Goal: Information Seeking & Learning: Learn about a topic

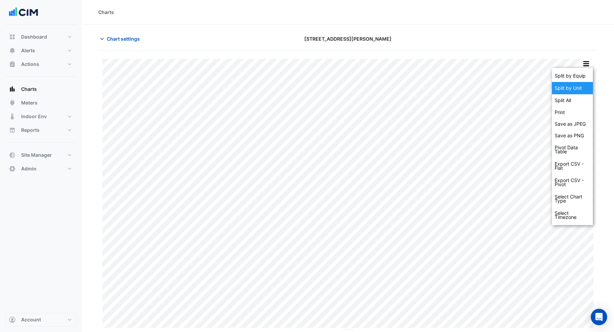
click at [579, 90] on div "Split by Unit" at bounding box center [572, 88] width 41 height 12
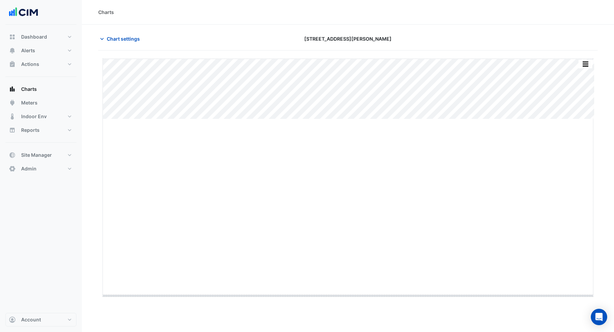
drag, startPoint x: 349, startPoint y: 119, endPoint x: 350, endPoint y: 295, distance: 176.3
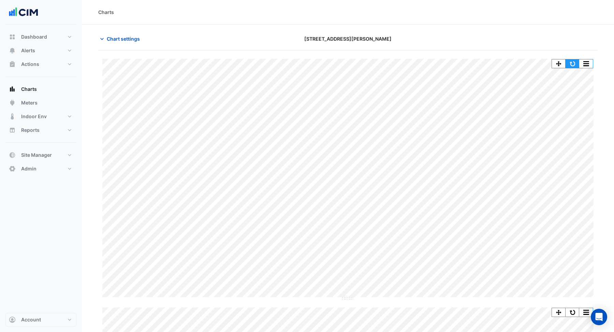
click at [574, 64] on button "button" at bounding box center [572, 63] width 14 height 9
click at [572, 62] on button "button" at bounding box center [572, 63] width 14 height 9
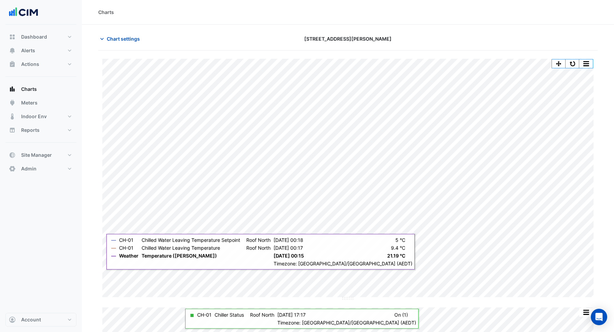
scroll to position [2, 0]
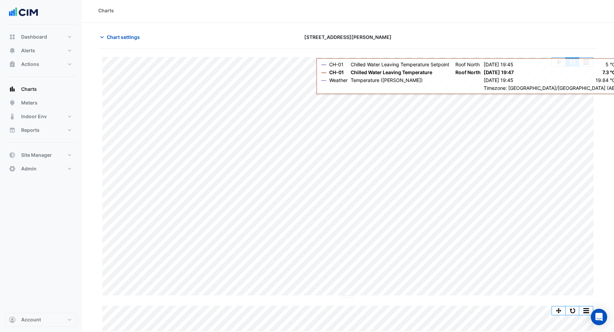
click at [569, 63] on button "button" at bounding box center [572, 62] width 14 height 9
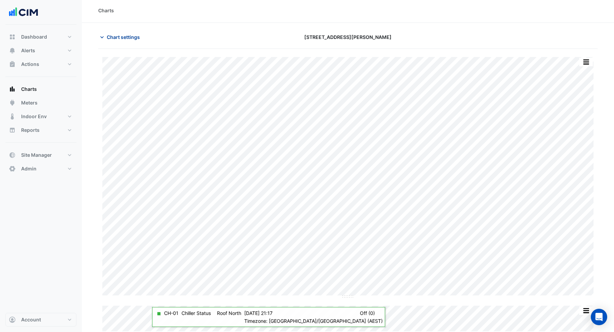
click at [126, 34] on span "Chart settings" at bounding box center [123, 36] width 33 height 7
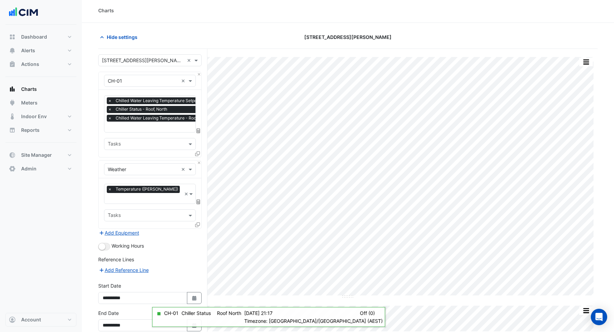
click at [198, 152] on icon at bounding box center [197, 153] width 5 height 5
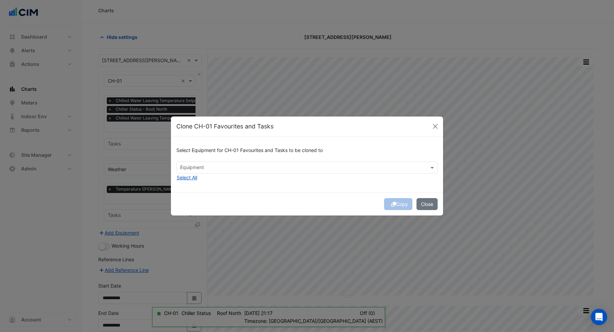
click at [216, 167] on input "text" at bounding box center [303, 167] width 246 height 7
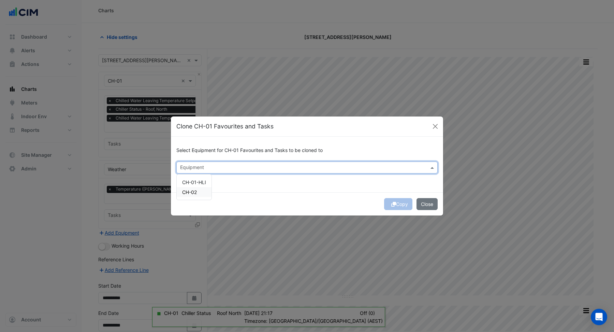
click at [201, 191] on div "CH-02" at bounding box center [194, 192] width 35 height 10
click at [333, 195] on div "Copy Close" at bounding box center [307, 203] width 272 height 23
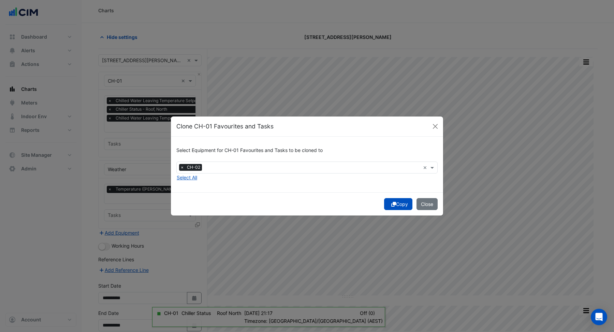
click at [387, 205] on button "Copy" at bounding box center [398, 204] width 28 height 12
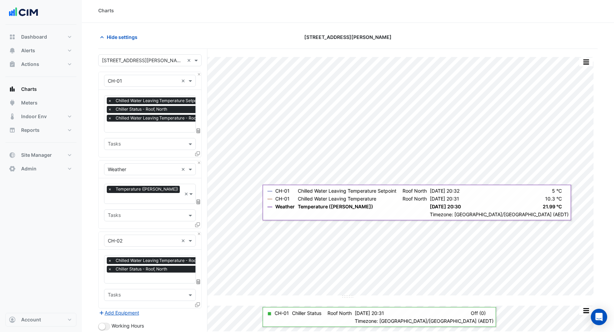
scroll to position [103, 0]
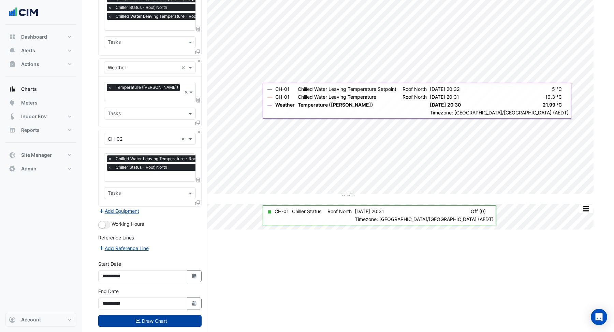
click at [173, 314] on button "Draw Chart" at bounding box center [149, 320] width 103 height 12
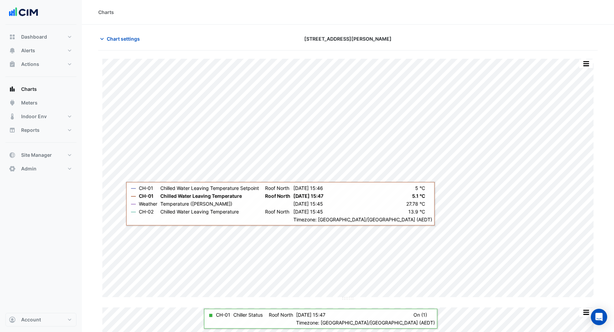
scroll to position [29, 0]
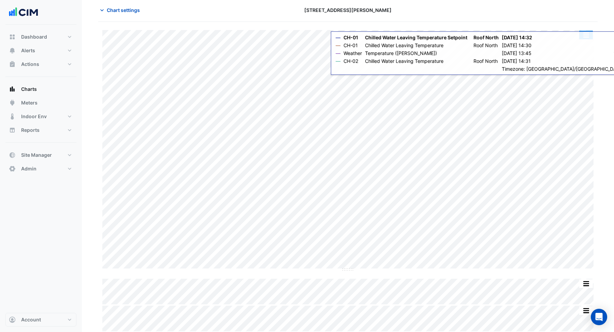
click at [585, 31] on button "button" at bounding box center [586, 35] width 14 height 9
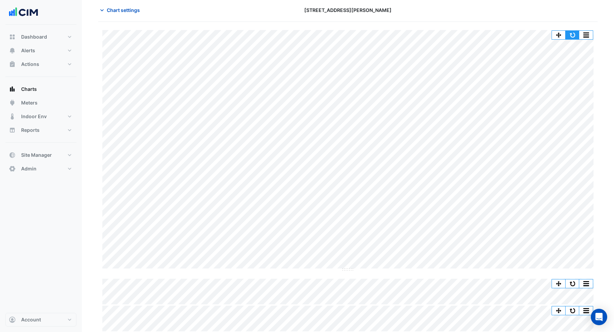
click at [573, 32] on button "button" at bounding box center [572, 35] width 14 height 9
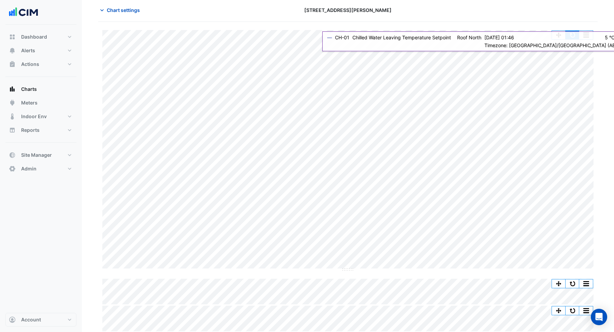
click at [575, 33] on button "button" at bounding box center [572, 35] width 14 height 9
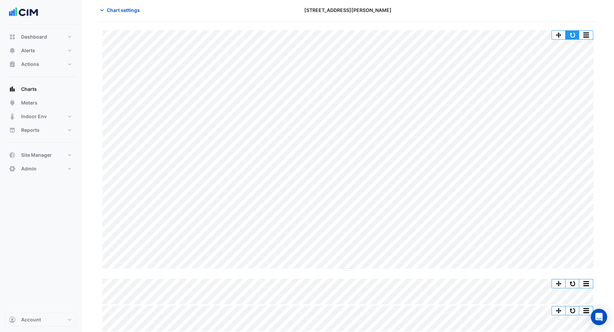
click at [575, 35] on button "button" at bounding box center [572, 35] width 14 height 9
click at [574, 33] on button "button" at bounding box center [572, 35] width 14 height 9
click at [577, 33] on button "button" at bounding box center [572, 35] width 14 height 9
click at [129, 9] on span "Chart settings" at bounding box center [123, 9] width 33 height 7
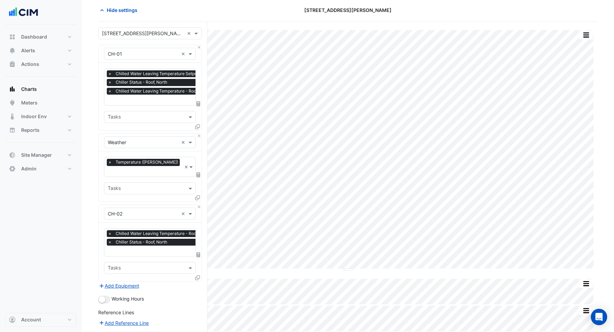
click at [142, 100] on input "text" at bounding box center [169, 100] width 123 height 7
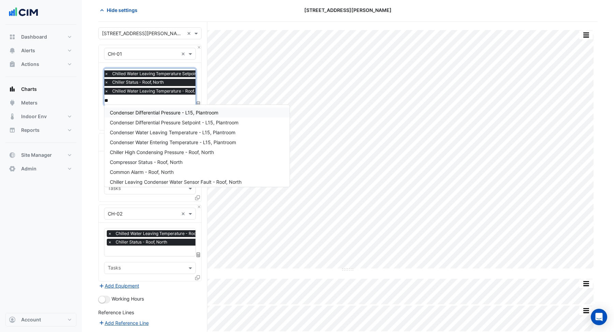
type input "*"
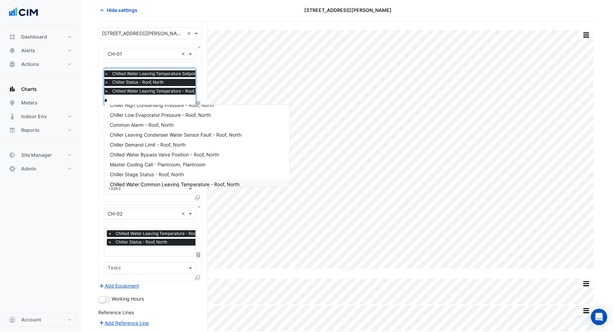
scroll to position [90, 0]
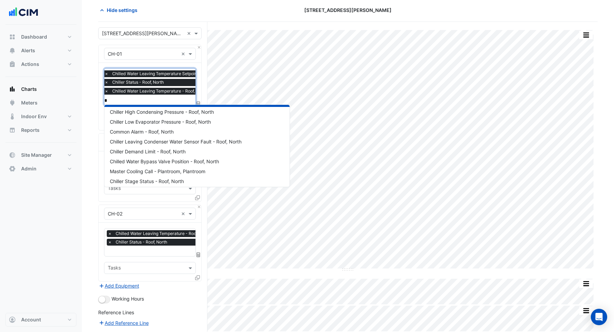
type input "*"
click at [200, 73] on div "Favourites × Chilled Water Leaving Temperature Setpoint - Roof, North × Chiller…" at bounding box center [150, 96] width 103 height 67
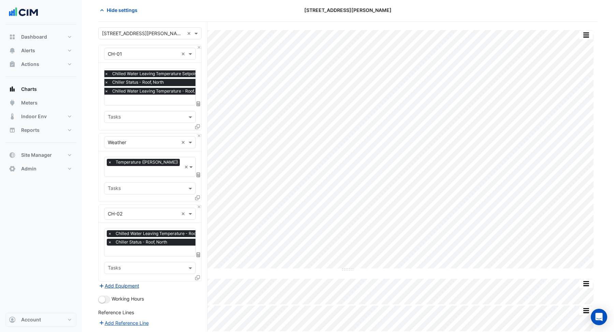
click at [125, 281] on button "Add Equipment" at bounding box center [118, 285] width 41 height 8
click at [125, 290] on input "text" at bounding box center [143, 293] width 71 height 7
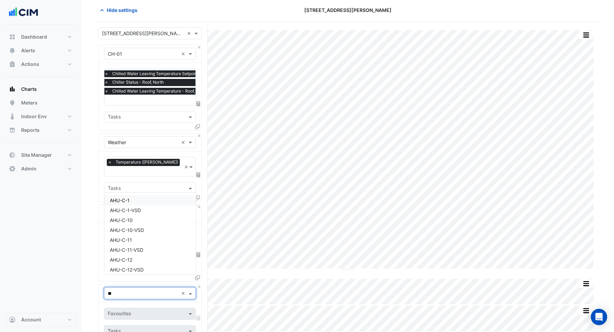
type input "***"
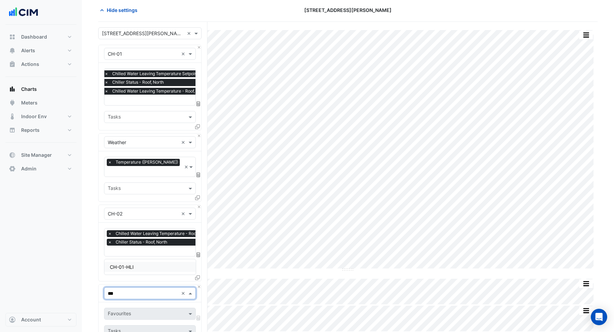
click at [147, 268] on div "CH-01-HLI" at bounding box center [149, 267] width 91 height 10
click at [144, 290] on input "text" at bounding box center [143, 293] width 71 height 7
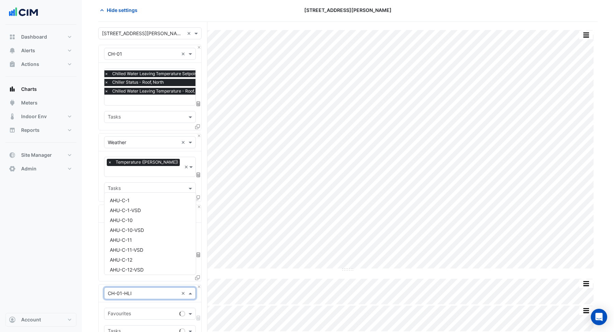
scroll to position [883, 0]
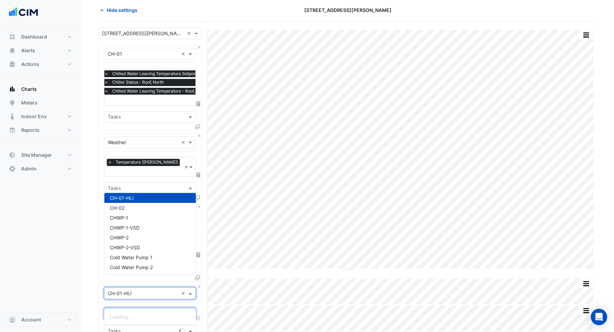
click at [140, 310] on div at bounding box center [142, 314] width 70 height 9
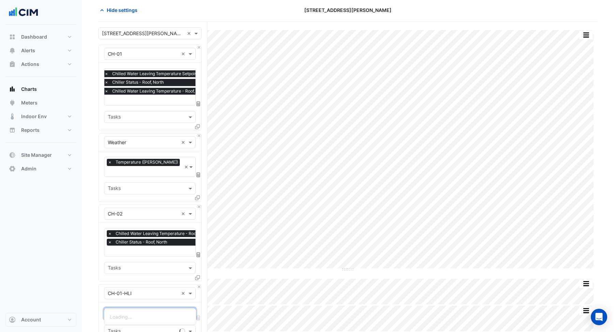
type input "*"
type input "****"
click at [152, 317] on span "Chiller Power Consumption - L15, Plantroom" at bounding box center [159, 316] width 98 height 6
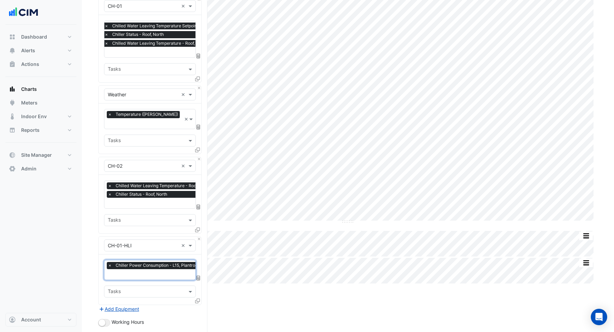
scroll to position [173, 0]
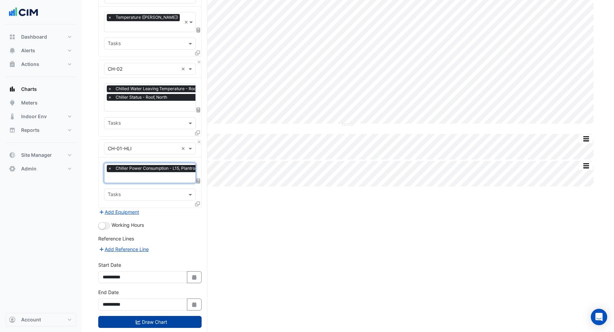
click at [159, 315] on button "Draw Chart" at bounding box center [149, 321] width 103 height 12
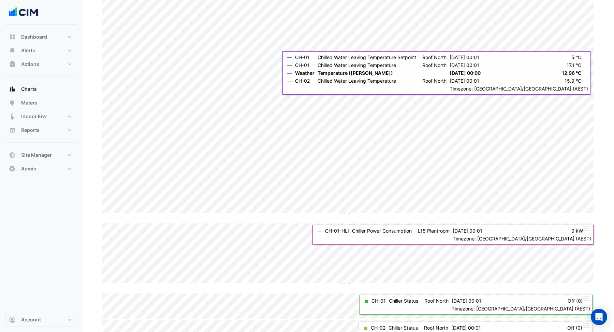
scroll to position [99, 0]
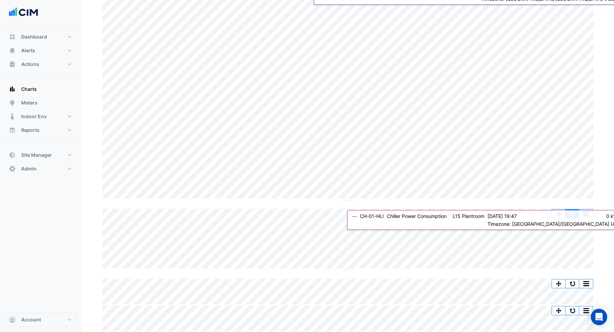
click at [572, 214] on button "button" at bounding box center [572, 213] width 14 height 9
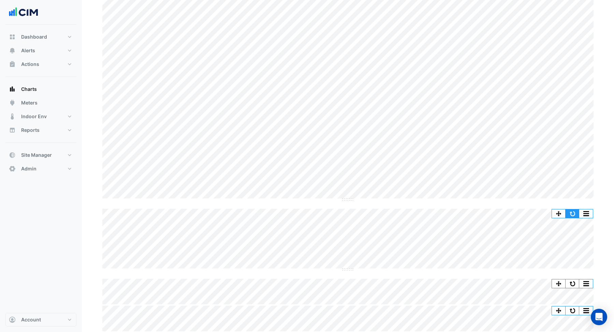
click at [573, 212] on button "button" at bounding box center [572, 213] width 14 height 9
click at [575, 210] on button "button" at bounding box center [572, 213] width 14 height 9
click at [574, 212] on button "button" at bounding box center [572, 213] width 14 height 9
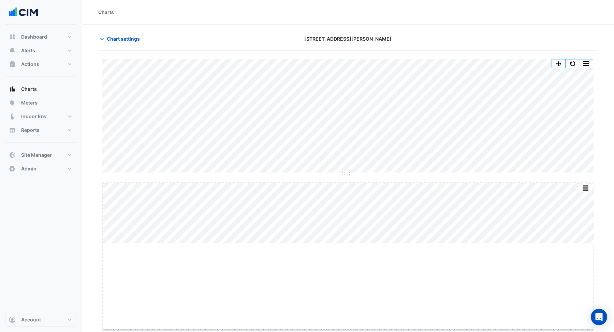
scroll to position [1, 0]
drag, startPoint x: 347, startPoint y: 242, endPoint x: 348, endPoint y: 330, distance: 87.7
click at [348, 330] on html "Charts Chart settings 99 Elizabeth St Split by Equip Split All Split None Print…" at bounding box center [307, 165] width 614 height 332
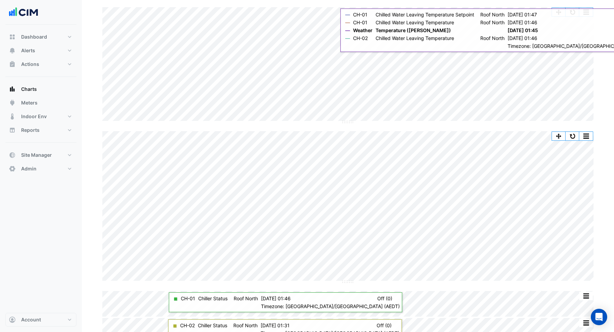
scroll to position [53, 0]
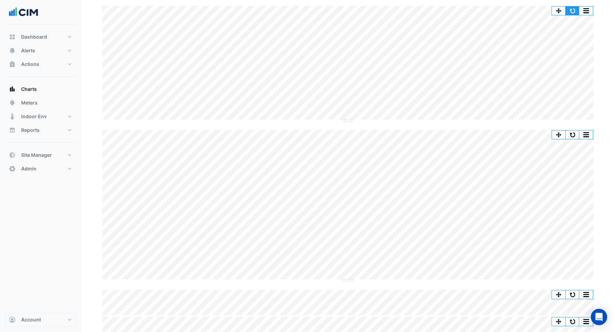
click at [577, 9] on button "button" at bounding box center [572, 10] width 14 height 9
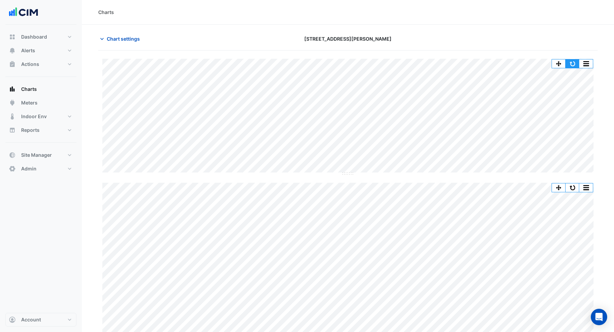
click at [571, 61] on button "button" at bounding box center [572, 63] width 14 height 9
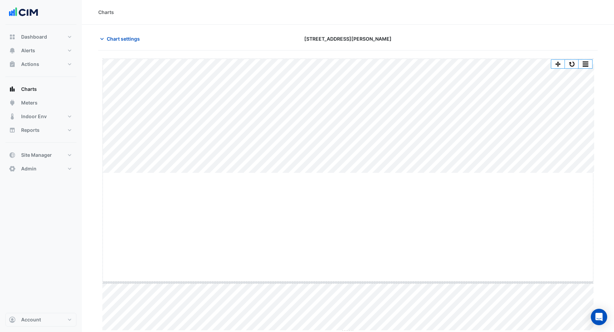
drag, startPoint x: 347, startPoint y: 173, endPoint x: 362, endPoint y: 292, distance: 119.9
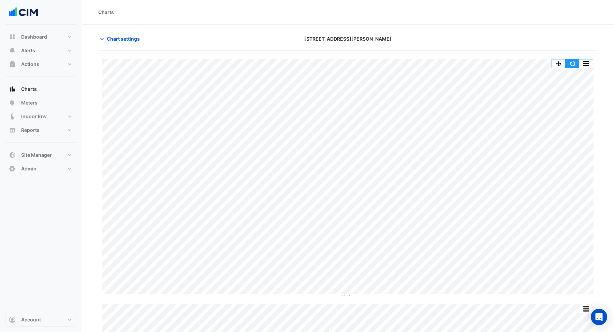
click at [573, 65] on button "button" at bounding box center [572, 63] width 14 height 9
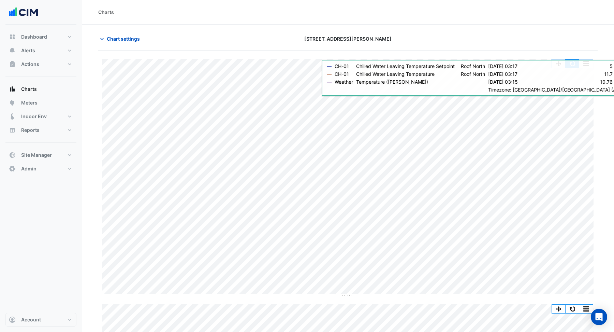
click at [572, 65] on button "button" at bounding box center [572, 63] width 14 height 9
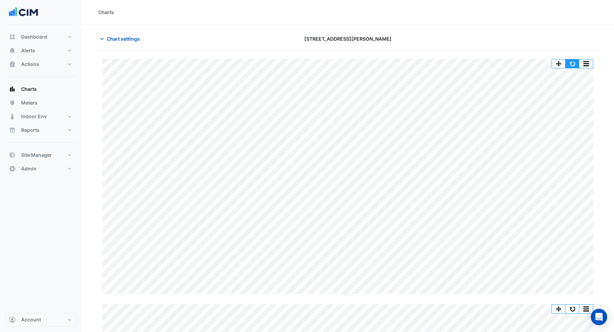
click at [571, 61] on button "button" at bounding box center [572, 63] width 14 height 9
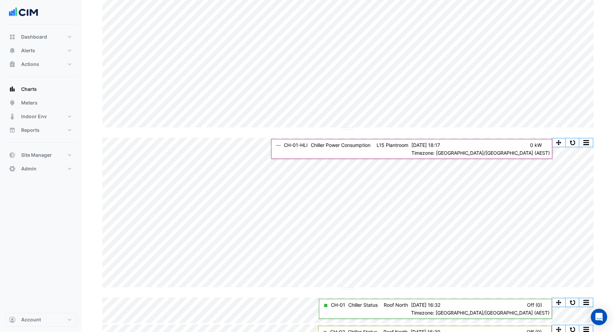
scroll to position [166, 0]
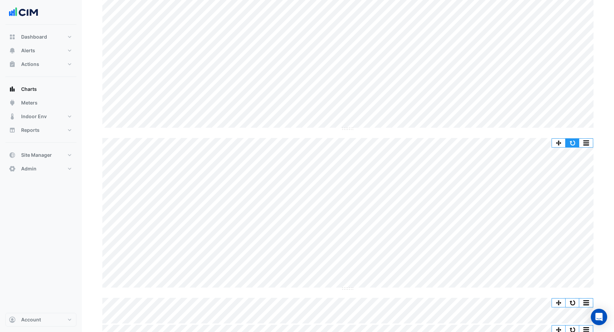
click at [573, 143] on button "button" at bounding box center [572, 142] width 14 height 9
click at [575, 140] on button "button" at bounding box center [572, 142] width 14 height 9
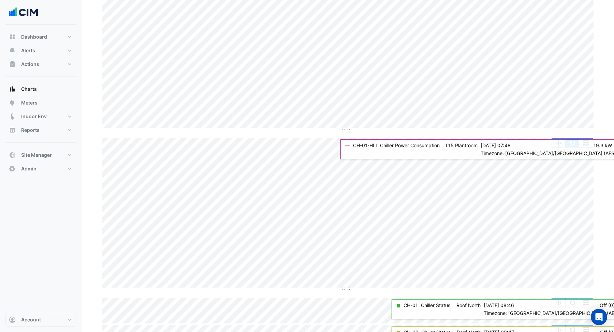
click at [572, 146] on button "button" at bounding box center [572, 142] width 14 height 9
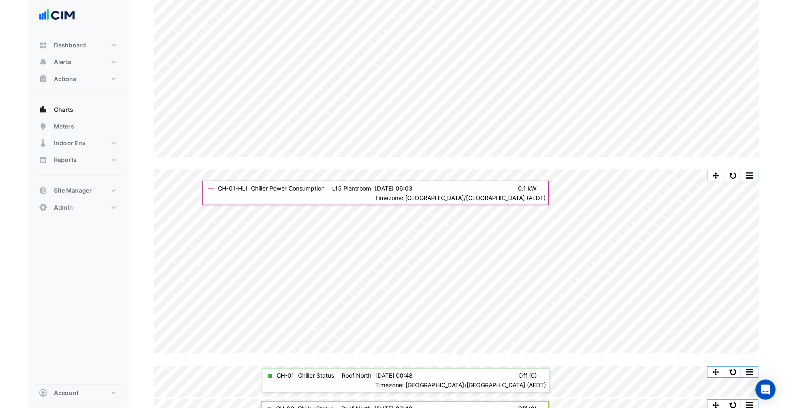
scroll to position [108, 0]
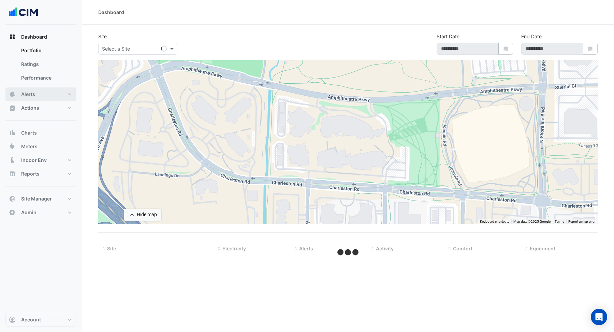
click at [44, 99] on button "Alerts" at bounding box center [40, 94] width 71 height 14
click at [134, 53] on div "Select a Site" at bounding box center [137, 49] width 79 height 12
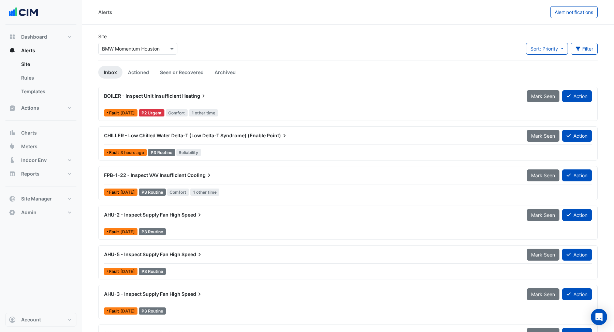
click at [143, 50] on input "text" at bounding box center [131, 48] width 58 height 7
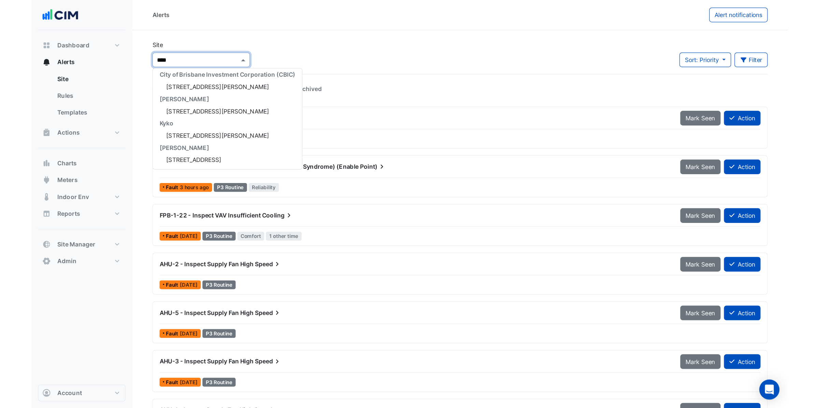
scroll to position [3, 0]
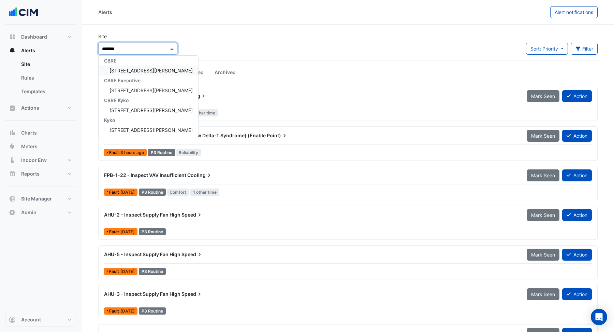
type input "********"
click at [127, 72] on span "[STREET_ADDRESS][PERSON_NAME]" at bounding box center [150, 71] width 83 height 6
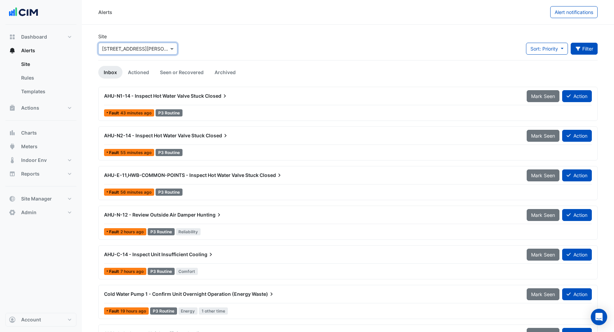
click at [589, 43] on button "Filter" at bounding box center [584, 49] width 27 height 12
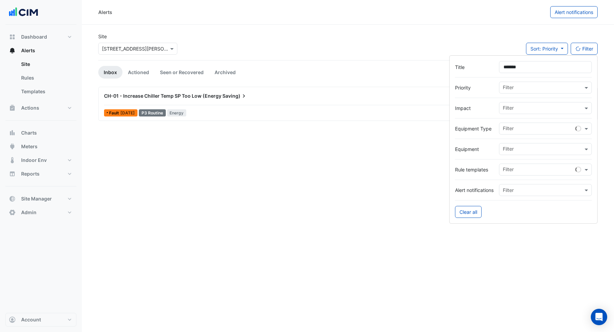
type input "*******"
click at [173, 99] on div "CH-01 - Increase Chiller Temp SP Too Low (Energy Saving)" at bounding box center [311, 96] width 423 height 12
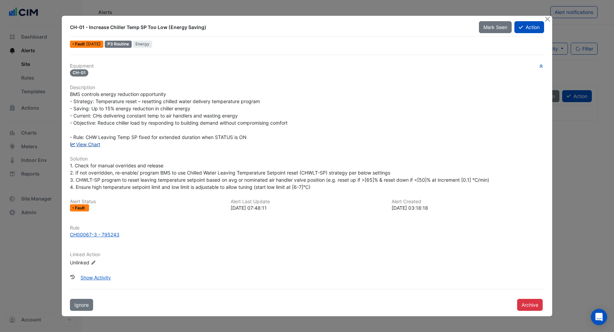
click at [92, 144] on link "View Chart" at bounding box center [85, 144] width 30 height 6
click at [551, 18] on div at bounding box center [548, 20] width 9 height 8
click at [545, 21] on button "Close" at bounding box center [547, 19] width 7 height 7
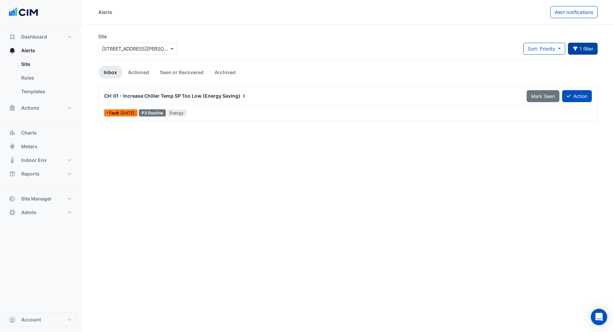
click at [586, 50] on button "1 filter" at bounding box center [583, 49] width 30 height 12
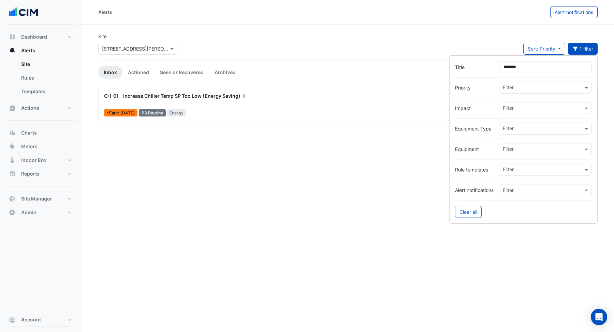
click at [512, 146] on input "text" at bounding box center [543, 149] width 80 height 7
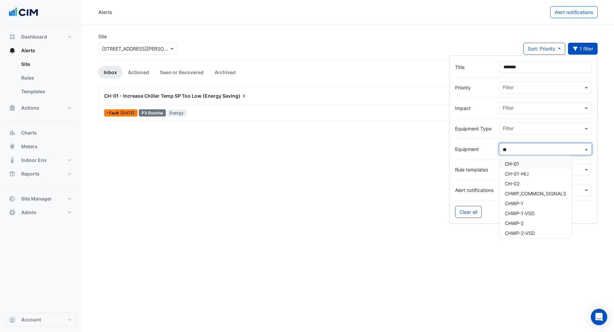
click at [522, 161] on div "CH-01" at bounding box center [535, 164] width 72 height 10
type input "**"
click at [482, 245] on div "Alerts Alert notifications Site Select a Site × 99 Elizabeth St Sort: Priority …" at bounding box center [348, 166] width 532 height 332
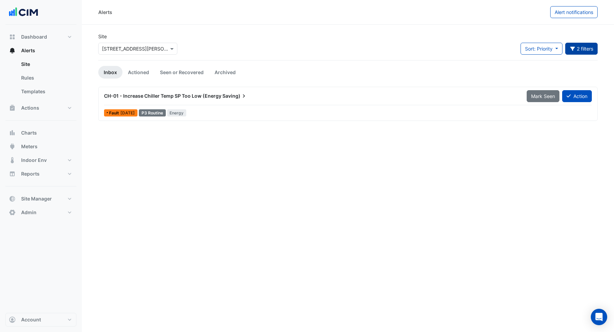
click at [575, 48] on button "Title: chiller Equipment: CH-01 2 filters" at bounding box center [581, 49] width 33 height 12
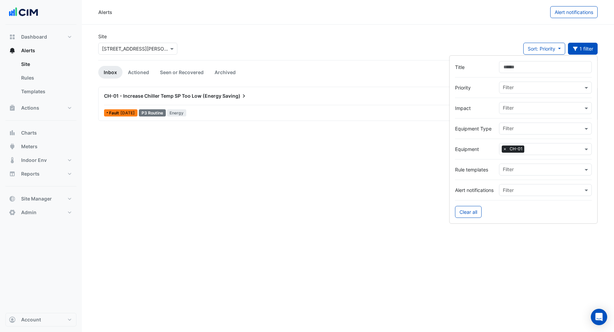
click at [385, 304] on div "Alerts Alert notifications Site Select a Site × 99 Elizabeth St Sort: Priority …" at bounding box center [348, 166] width 532 height 332
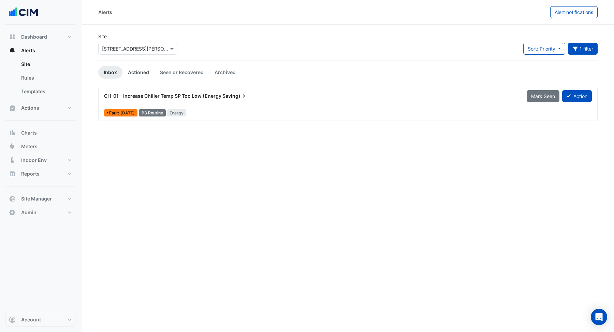
click at [145, 71] on link "Actioned" at bounding box center [138, 72] width 32 height 13
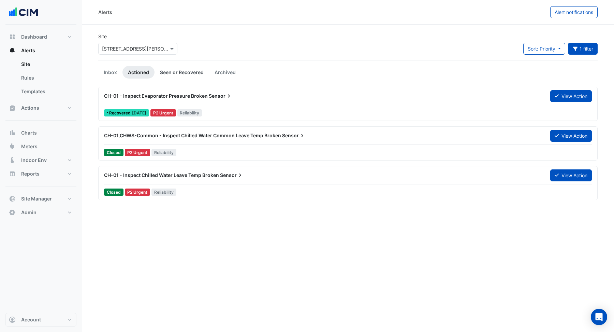
click at [185, 66] on link "Seen or Recovered" at bounding box center [182, 72] width 55 height 13
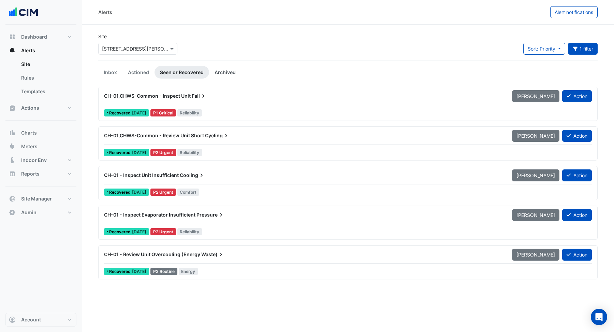
click at [227, 73] on link "Archived" at bounding box center [225, 72] width 32 height 13
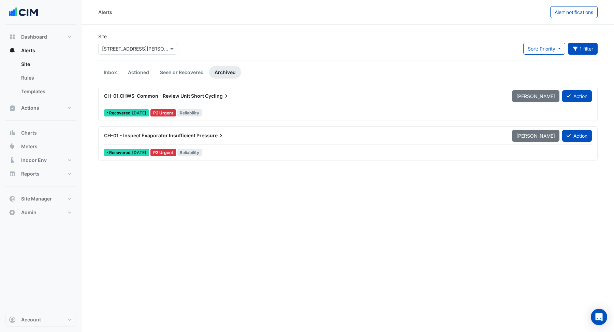
click at [219, 100] on div "CH-01,CHWS-Common - Review Unit Short Cycling" at bounding box center [304, 96] width 408 height 12
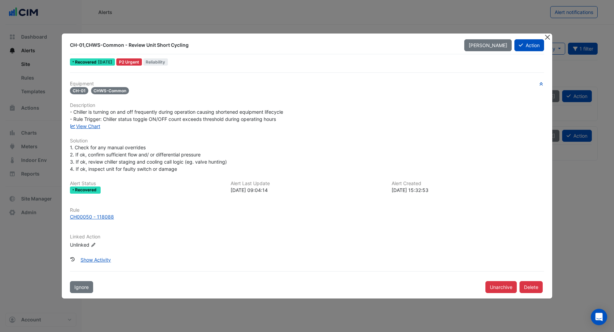
click at [547, 36] on button "Close" at bounding box center [547, 36] width 7 height 7
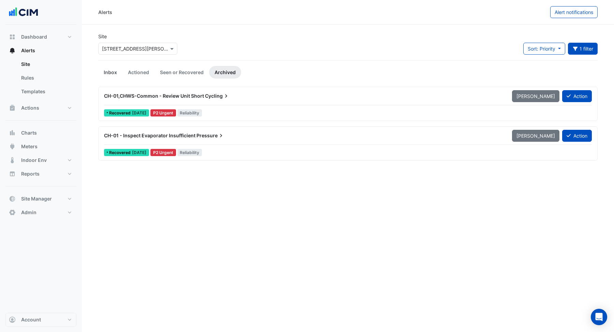
click at [112, 71] on link "Inbox" at bounding box center [110, 72] width 24 height 13
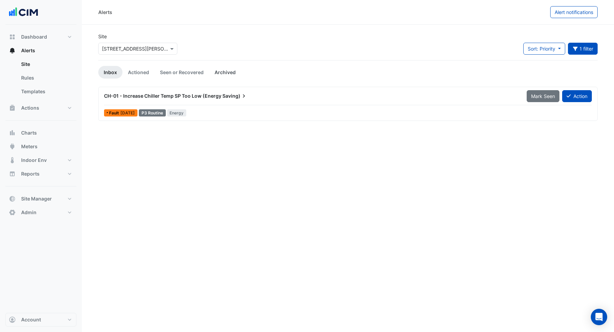
click at [226, 70] on link "Archived" at bounding box center [225, 72] width 32 height 13
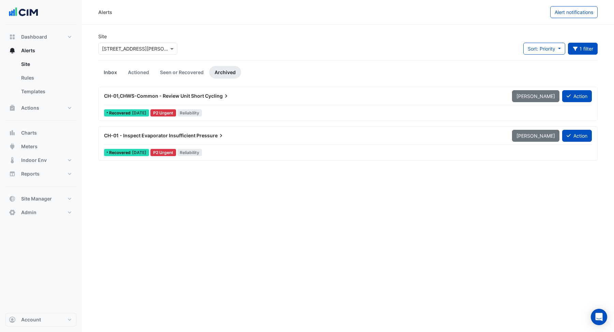
click at [112, 69] on link "Inbox" at bounding box center [110, 72] width 24 height 13
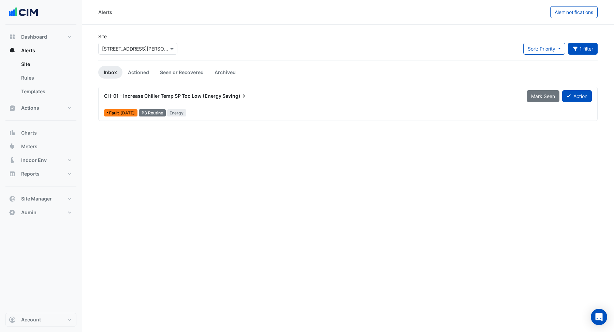
click at [229, 97] on span "Saving)" at bounding box center [234, 95] width 25 height 7
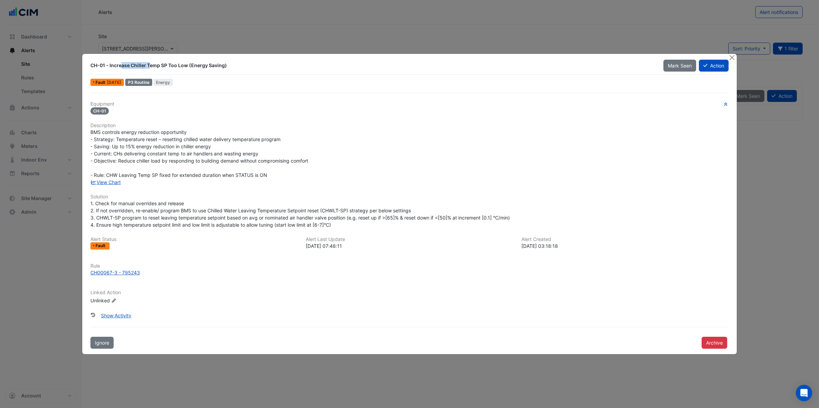
drag, startPoint x: 122, startPoint y: 64, endPoint x: 227, endPoint y: 62, distance: 105.4
click at [227, 62] on div "CH-01 - Increase Chiller Temp SP Too Low (Energy Saving)" at bounding box center [372, 65] width 564 height 7
click at [125, 315] on button "Show Activity" at bounding box center [116, 316] width 39 height 12
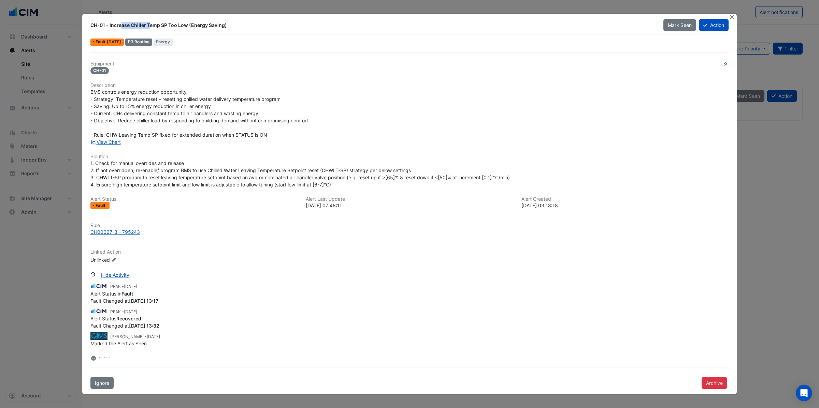
scroll to position [172, 0]
drag, startPoint x: 114, startPoint y: 341, endPoint x: 160, endPoint y: 338, distance: 45.5
click at [160, 331] on div "Marked the Alert as Seen" at bounding box center [409, 341] width 638 height 7
drag, startPoint x: 100, startPoint y: 294, endPoint x: 162, endPoint y: 293, distance: 62.8
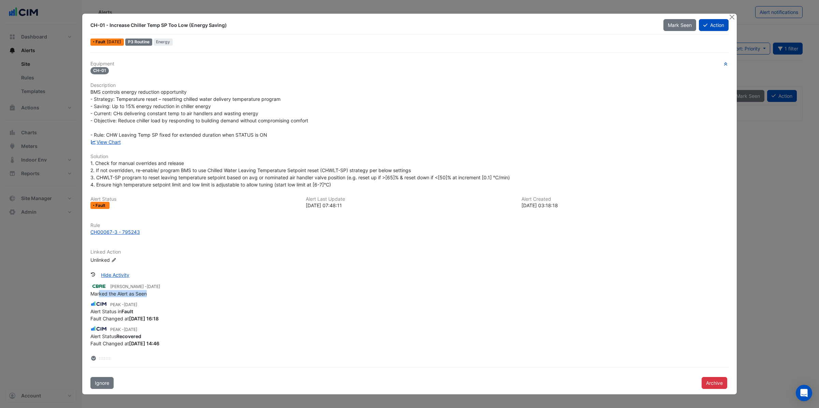
click at [162, 293] on div "Marked the Alert as Seen" at bounding box center [409, 293] width 638 height 7
click at [614, 17] on button "Close" at bounding box center [731, 17] width 7 height 7
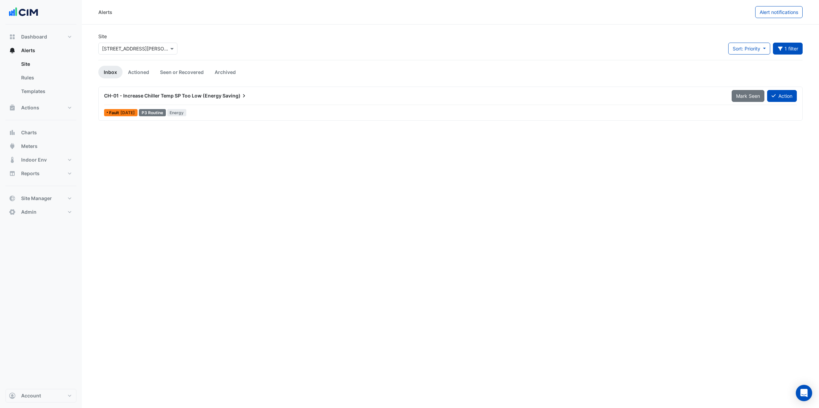
drag, startPoint x: 210, startPoint y: 102, endPoint x: 207, endPoint y: 108, distance: 7.6
click at [211, 102] on div "CH-01 - Increase Chiller Temp SP Too Low (Energy Saving) Mark Seen Action" at bounding box center [450, 97] width 692 height 15
click at [208, 102] on div "CH-01 - Increase Chiller Temp SP Too Low (Energy Saving) Mark Seen Action" at bounding box center [450, 97] width 692 height 15
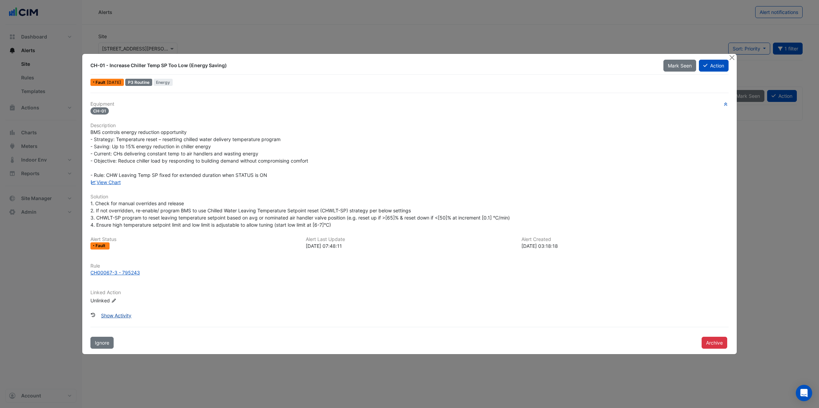
click at [118, 314] on button "Show Activity" at bounding box center [116, 316] width 39 height 12
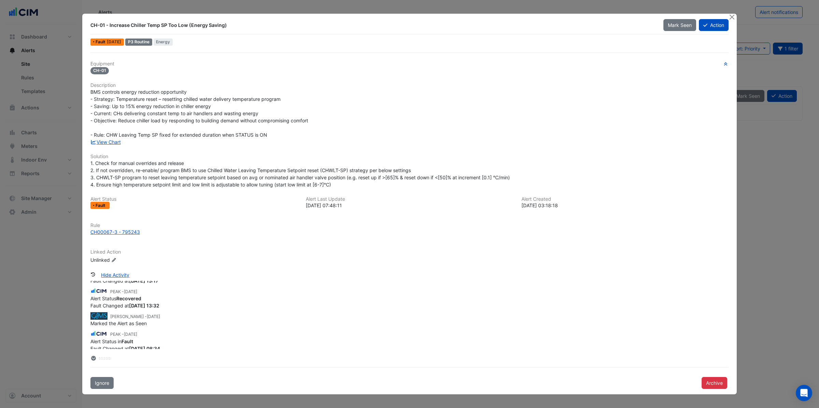
scroll to position [184, 0]
drag, startPoint x: 95, startPoint y: 326, endPoint x: 153, endPoint y: 325, distance: 58.3
click at [153, 325] on div "Marked the Alert as Seen" at bounding box center [409, 328] width 638 height 7
drag, startPoint x: 94, startPoint y: 341, endPoint x: 135, endPoint y: 340, distance: 40.6
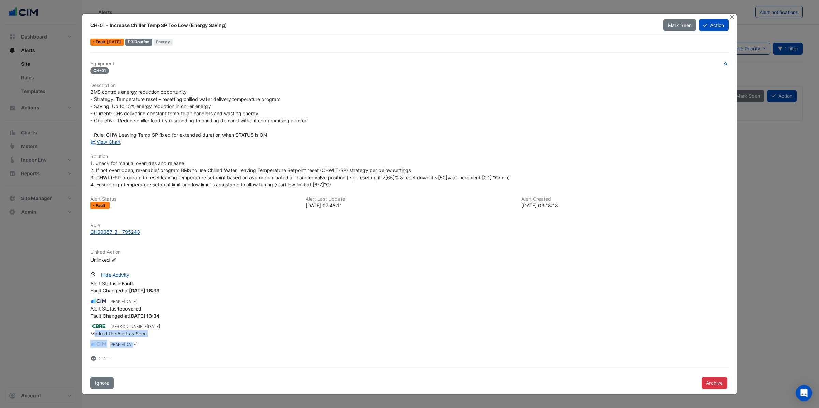
click at [137, 331] on span "2 months and 16 days ago" at bounding box center [130, 344] width 13 height 5
drag, startPoint x: 149, startPoint y: 333, endPoint x: 87, endPoint y: 330, distance: 62.1
click at [86, 330] on div "CH-01 - Increase Chiller Temp SP Too Low (Energy Saving) Mark Seen Action Fault…" at bounding box center [409, 204] width 654 height 381
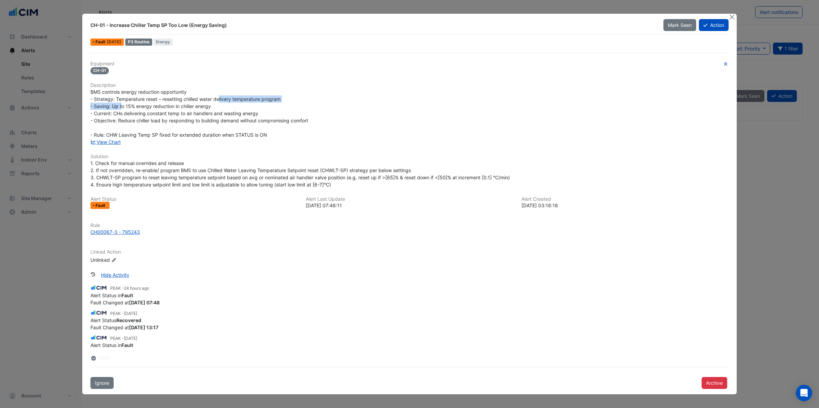
drag, startPoint x: 159, startPoint y: 118, endPoint x: 218, endPoint y: 103, distance: 60.8
click at [220, 101] on span "BMS controls energy reduction opportunity - Strategy: Temperature reset – reset…" at bounding box center [199, 113] width 218 height 49
click at [614, 19] on button "Close" at bounding box center [731, 17] width 7 height 7
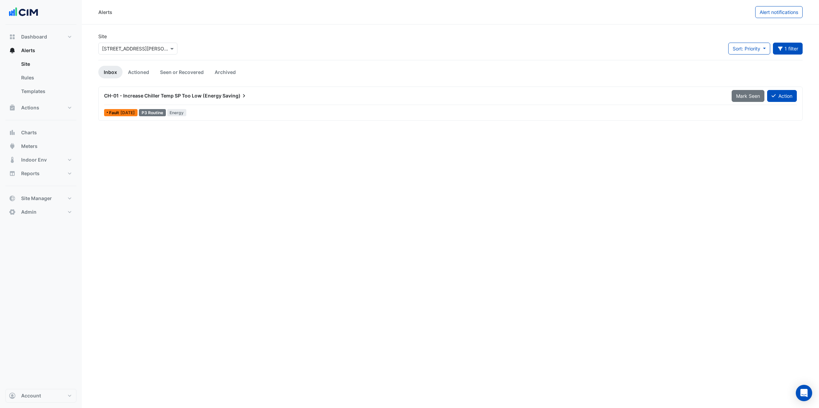
click at [294, 256] on div "Alerts Alert notifications Site Select a Site × 99 Elizabeth St Sort: Priority …" at bounding box center [450, 204] width 737 height 408
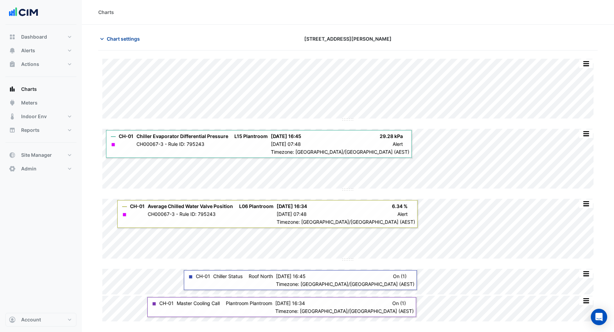
click at [109, 35] on span "Chart settings" at bounding box center [123, 38] width 33 height 7
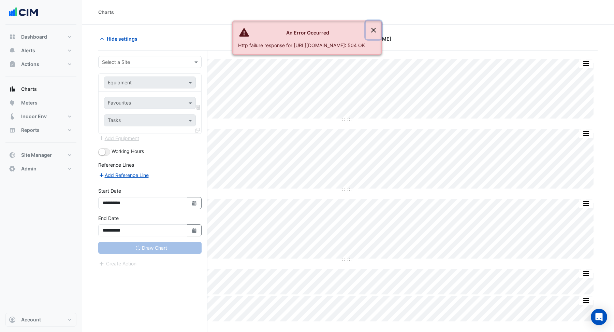
click at [381, 31] on button "Close" at bounding box center [374, 30] width 16 height 18
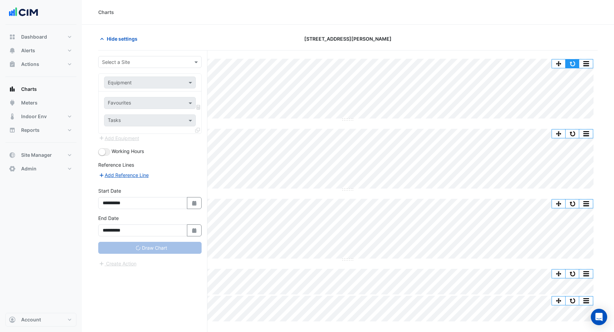
click at [574, 61] on button "button" at bounding box center [572, 63] width 14 height 9
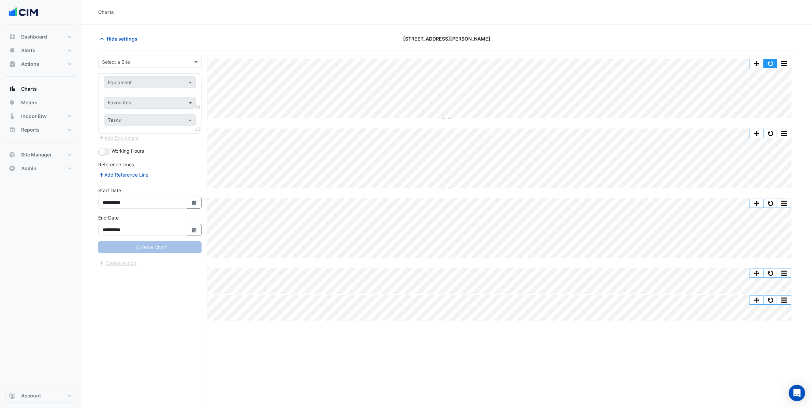
click at [614, 66] on button "button" at bounding box center [771, 63] width 14 height 9
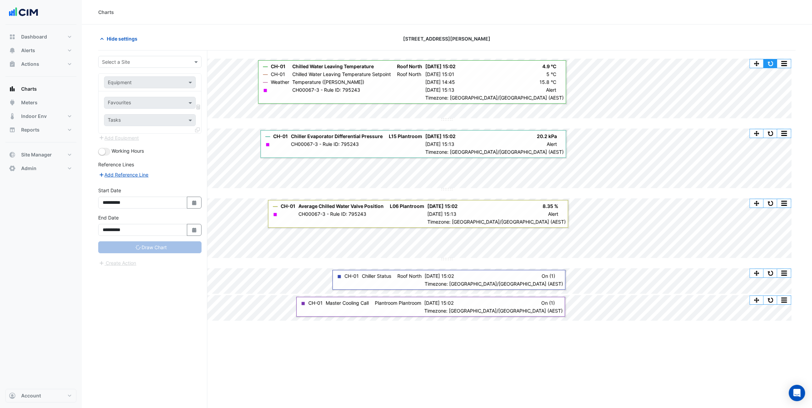
click at [614, 65] on button "button" at bounding box center [771, 63] width 14 height 9
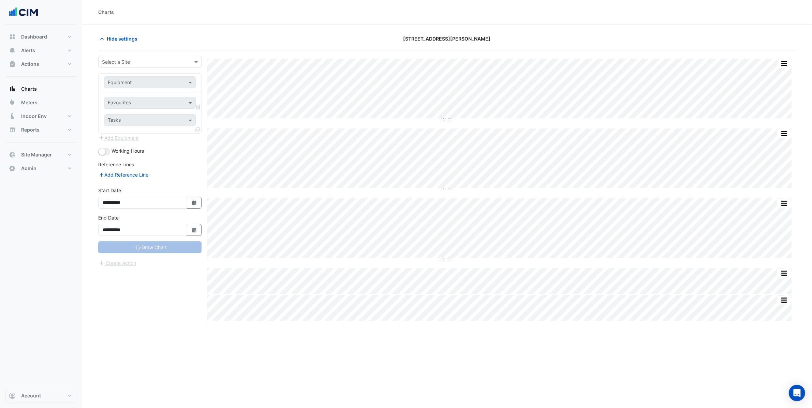
click at [315, 331] on div "Split by Equip Split All Split None Print Save as JPEG Save as PNG Pivot Data T…" at bounding box center [446, 242] width 697 height 384
click at [614, 65] on button "button" at bounding box center [771, 63] width 14 height 9
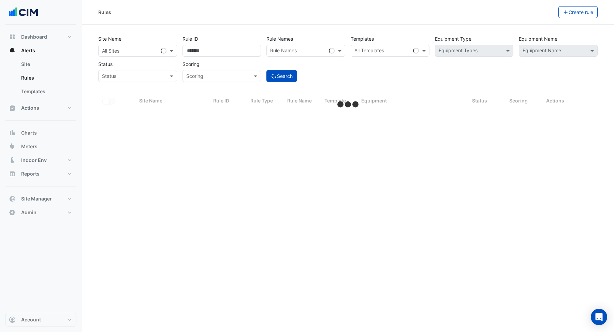
select select "***"
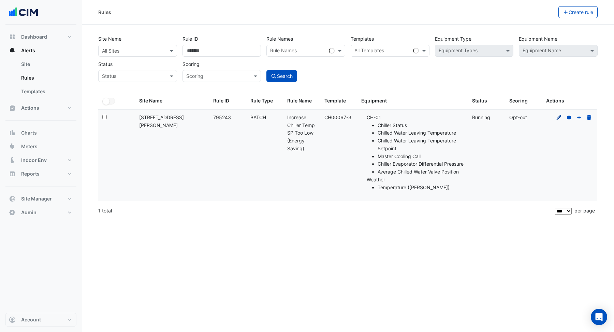
click at [558, 119] on fa-icon at bounding box center [559, 117] width 6 height 6
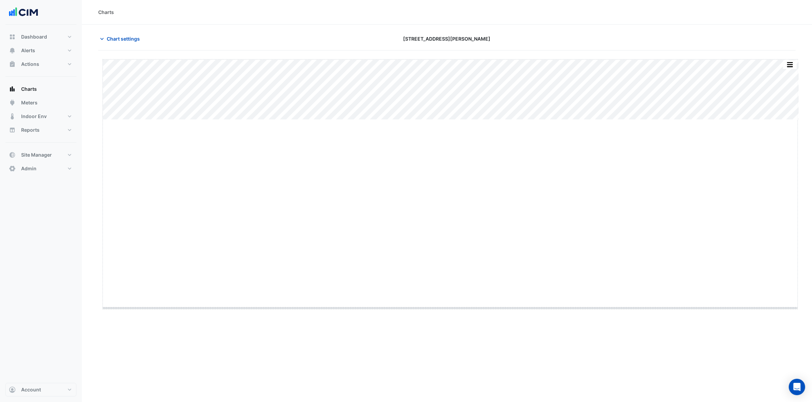
drag, startPoint x: 451, startPoint y: 120, endPoint x: 425, endPoint y: 308, distance: 189.8
click at [433, 309] on div "Print Save as JPEG Save as PNG — CH-01 Chilled Water Leaving Temperature Setpoi…" at bounding box center [446, 185] width 689 height 252
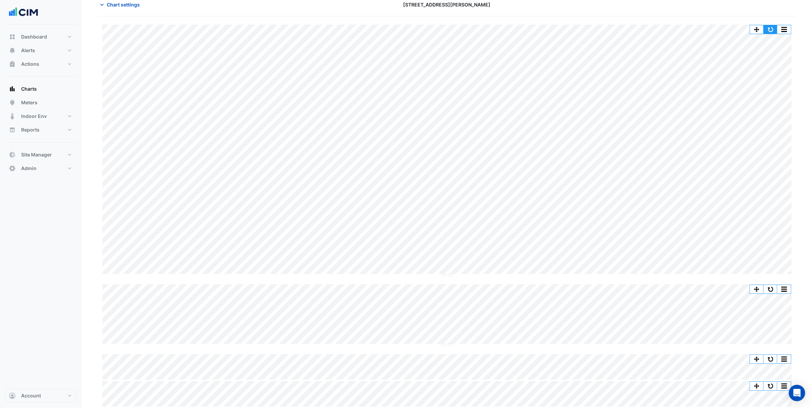
click at [773, 28] on button "button" at bounding box center [771, 29] width 14 height 9
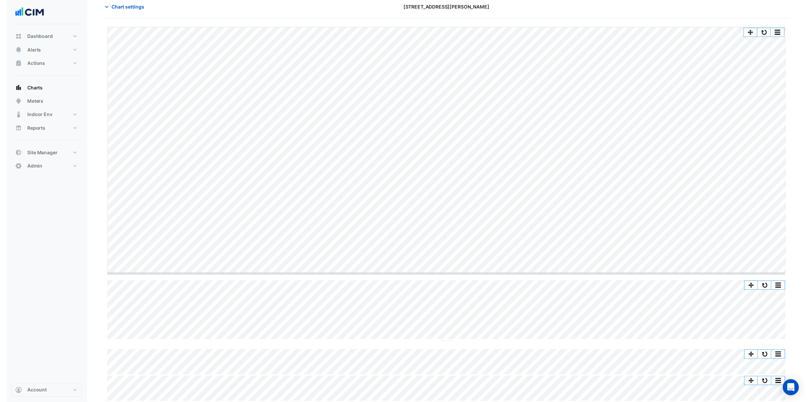
scroll to position [32, 0]
drag, startPoint x: 444, startPoint y: 276, endPoint x: 439, endPoint y: 87, distance: 189.0
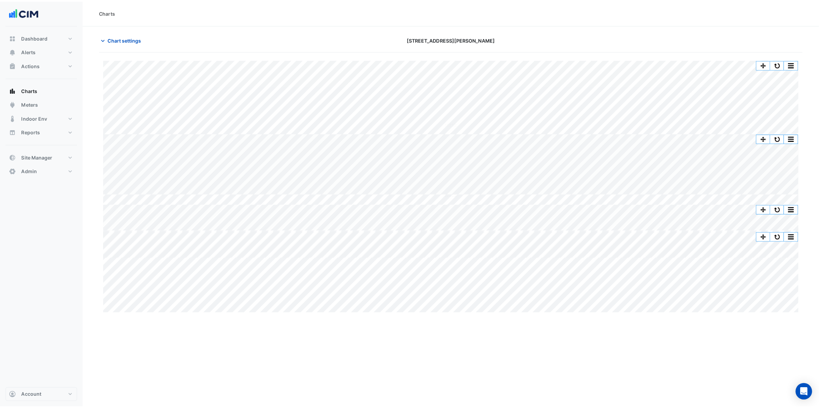
scroll to position [0, 0]
click at [780, 61] on button "button" at bounding box center [777, 63] width 14 height 9
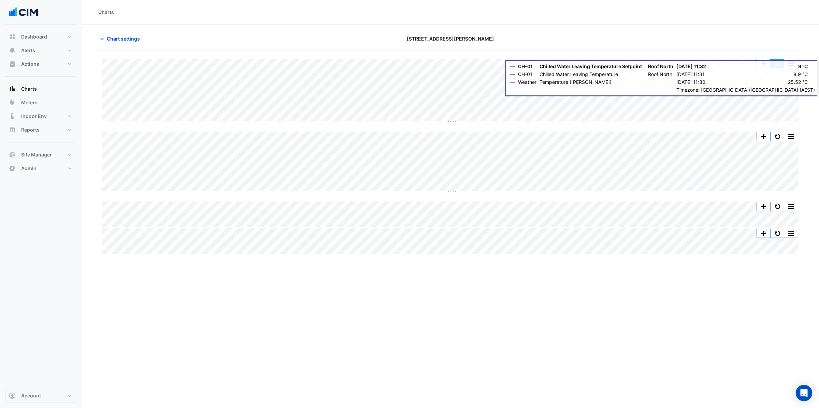
click at [778, 63] on button "button" at bounding box center [777, 63] width 14 height 9
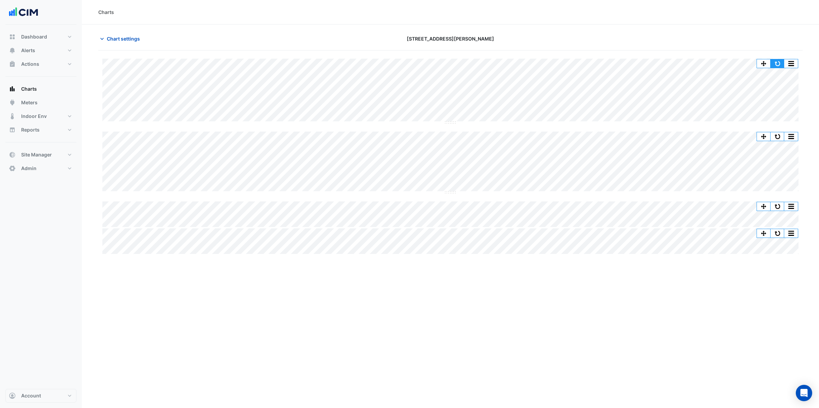
click at [774, 64] on button "button" at bounding box center [777, 63] width 14 height 9
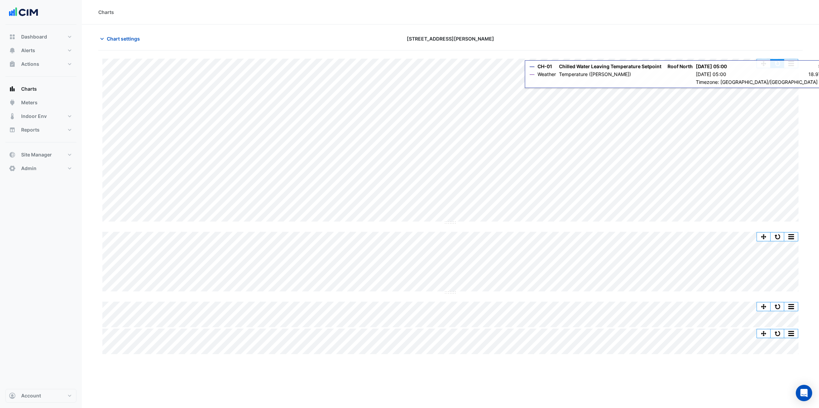
click at [778, 62] on button "button" at bounding box center [777, 63] width 14 height 9
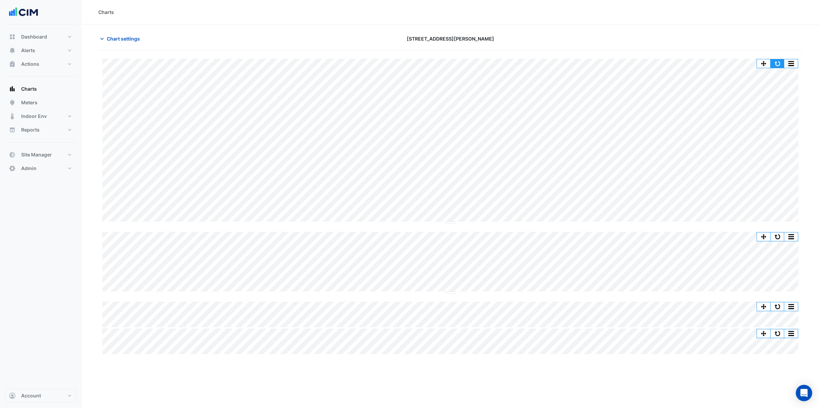
click at [775, 59] on button "button" at bounding box center [777, 63] width 14 height 9
click at [778, 66] on button "button" at bounding box center [777, 63] width 14 height 9
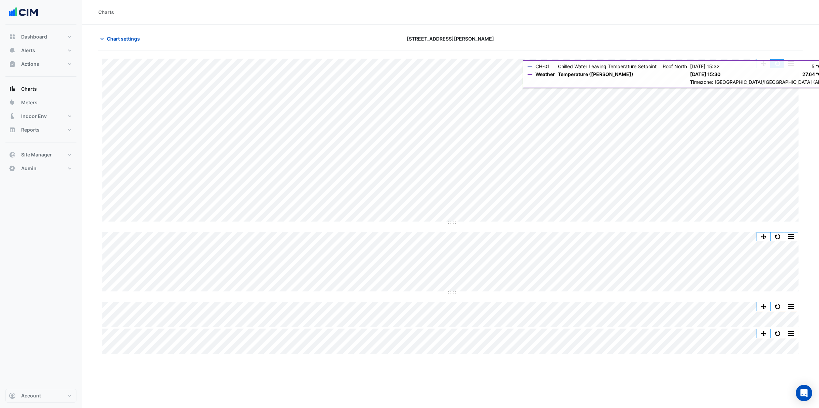
click at [778, 65] on button "button" at bounding box center [777, 63] width 14 height 9
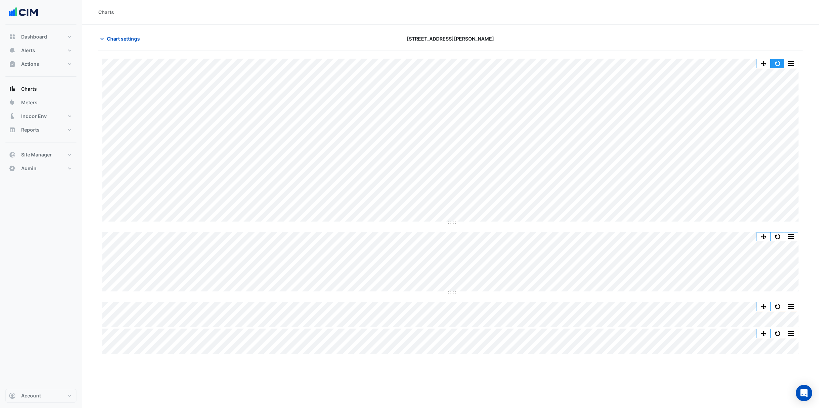
click at [775, 61] on button "button" at bounding box center [777, 63] width 14 height 9
click at [780, 59] on button "button" at bounding box center [777, 63] width 14 height 9
click at [778, 67] on button "button" at bounding box center [777, 63] width 14 height 9
